Goal: Information Seeking & Learning: Learn about a topic

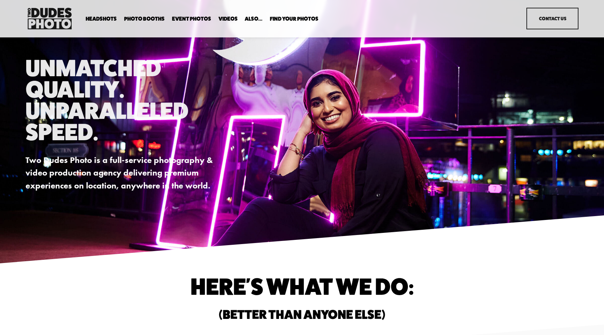
click at [0, 0] on span "In Your Office" at bounding box center [0, 0] width 0 height 0
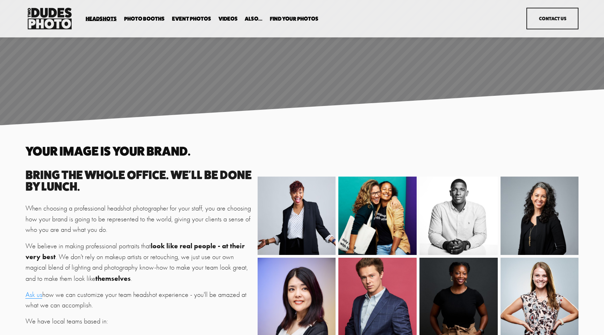
click at [0, 0] on span "Expo Headshots" at bounding box center [0, 0] width 0 height 0
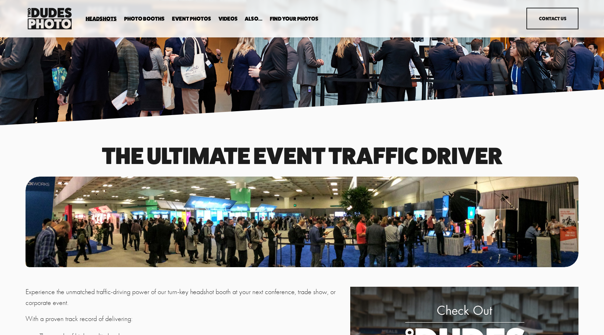
click at [0, 0] on span "Executive / VIP Portraits" at bounding box center [0, 0] width 0 height 0
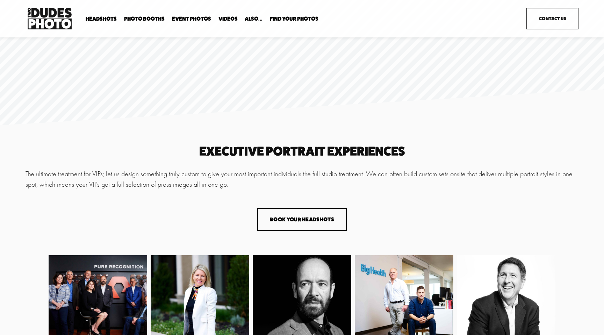
click at [0, 0] on span "Drop-In Headshot Sessions" at bounding box center [0, 0] width 0 height 0
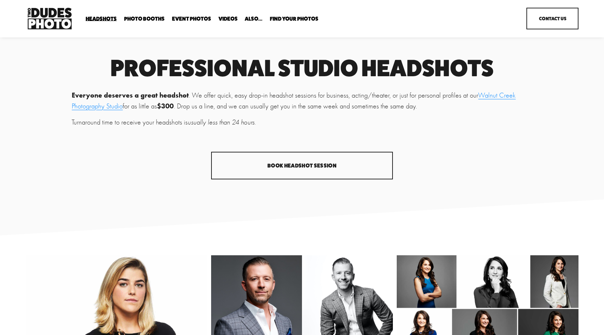
click at [196, 19] on link "Event Photos" at bounding box center [191, 18] width 39 height 7
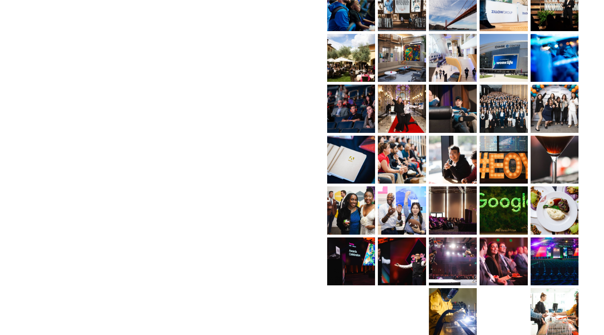
scroll to position [483, 0]
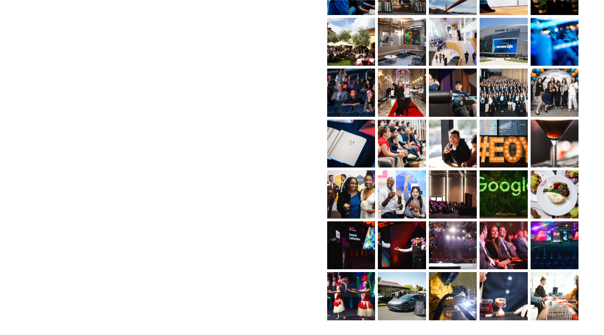
click at [349, 194] on img at bounding box center [351, 194] width 72 height 48
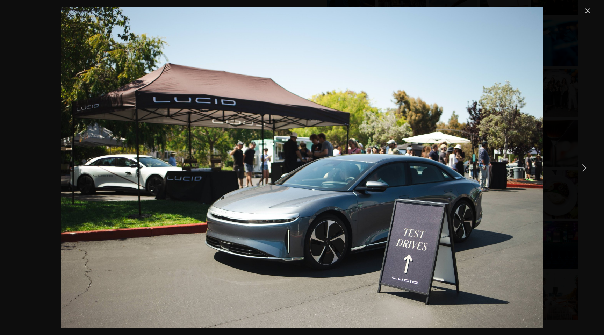
click at [584, 13] on link "Close" at bounding box center [587, 11] width 8 height 8
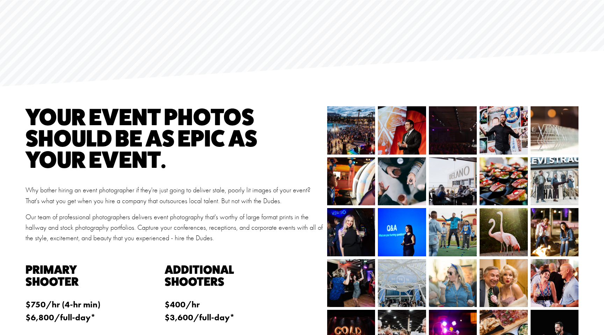
scroll to position [0, 0]
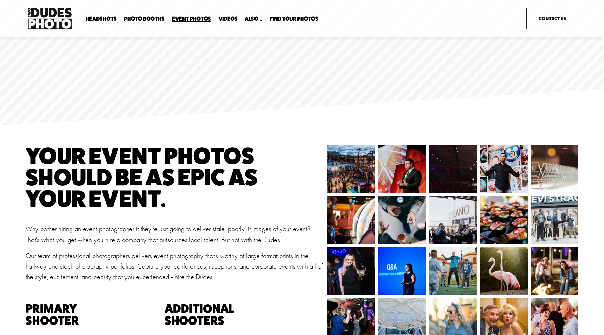
click at [0, 0] on span "Portrait Designer" at bounding box center [0, 0] width 0 height 0
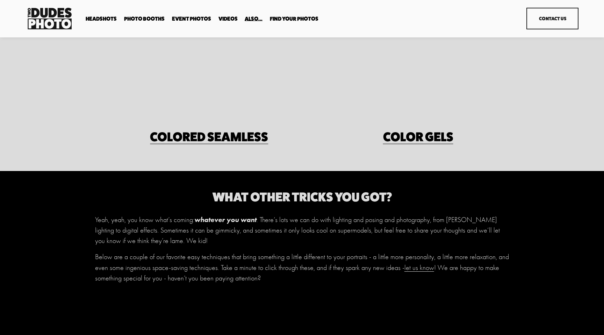
scroll to position [727, 0]
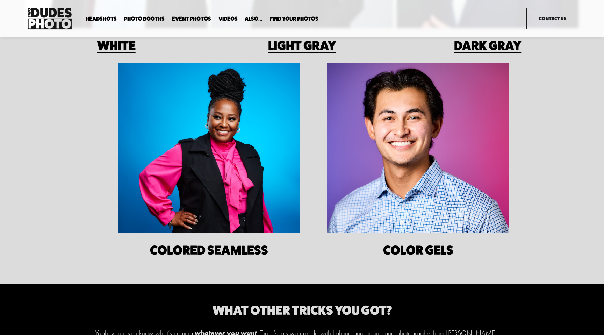
click at [0, 0] on span "Backdrop Options" at bounding box center [0, 0] width 0 height 0
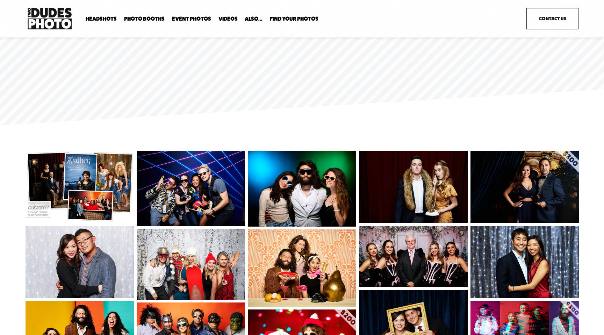
click at [228, 18] on link "Videos" at bounding box center [227, 18] width 19 height 7
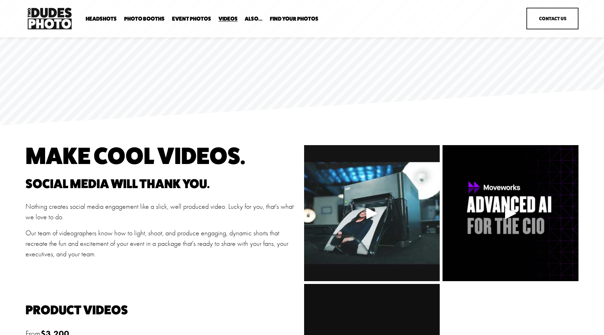
click at [200, 18] on link "Event Photos" at bounding box center [191, 18] width 39 height 7
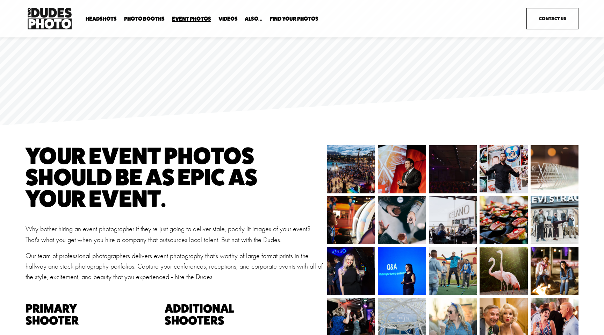
click at [0, 0] on span "Tuxedo B&W Booth" at bounding box center [0, 0] width 0 height 0
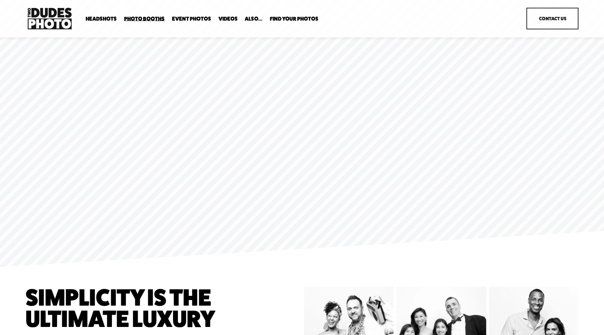
click at [0, 0] on span "Anti Booth" at bounding box center [0, 0] width 0 height 0
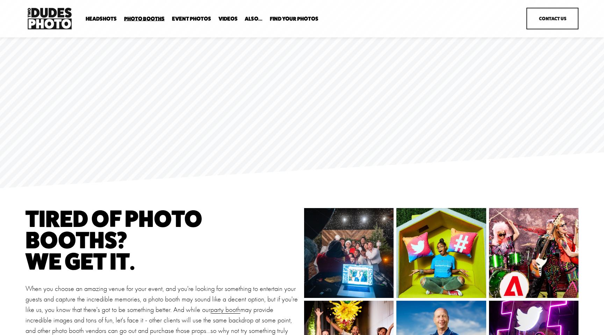
click at [0, 0] on span "Overhead Booth" at bounding box center [0, 0] width 0 height 0
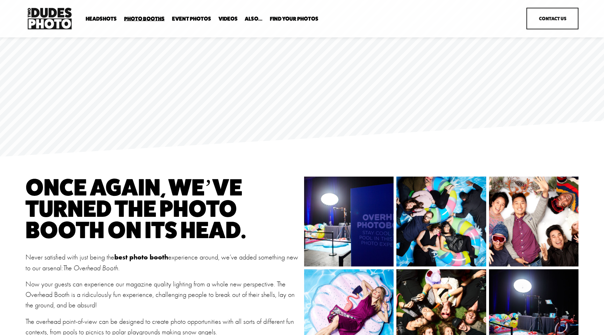
click at [0, 0] on span "Bespoke Booth" at bounding box center [0, 0] width 0 height 0
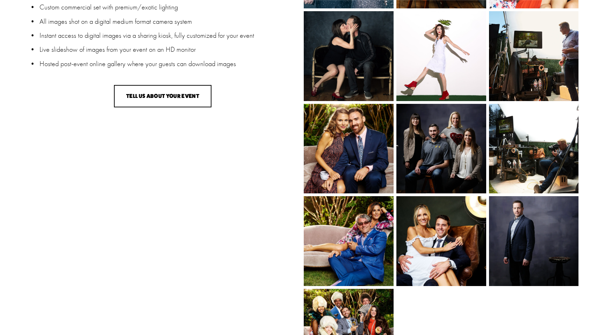
scroll to position [678, 0]
